Goal: Task Accomplishment & Management: Manage account settings

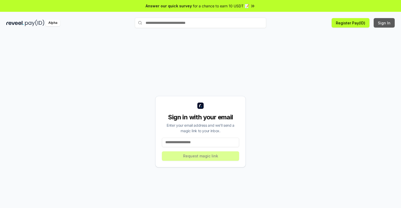
click at [384, 23] on button "Sign In" at bounding box center [383, 22] width 21 height 9
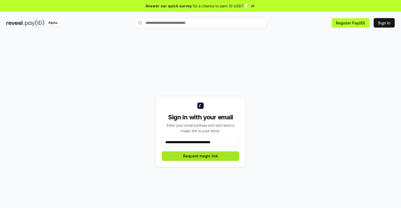
type input "**********"
click at [200, 156] on button "Request magic link" at bounding box center [200, 155] width 77 height 9
